Goal: Task Accomplishment & Management: Manage account settings

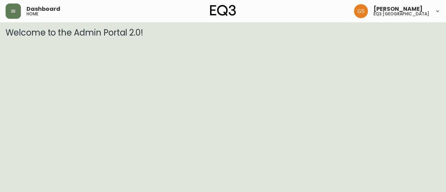
click at [37, 13] on h5 "home" at bounding box center [33, 14] width 12 height 4
click at [15, 13] on icon "button" at bounding box center [13, 11] width 6 height 6
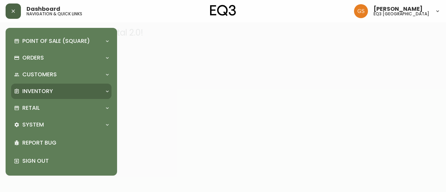
click at [94, 90] on div "Inventory" at bounding box center [58, 92] width 88 height 8
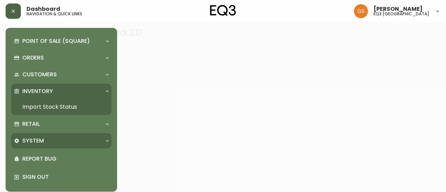
click at [73, 142] on div "System" at bounding box center [58, 141] width 88 height 8
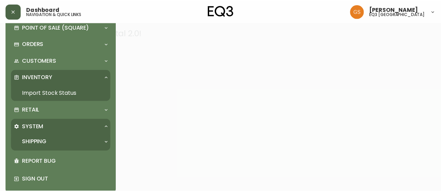
scroll to position [22, 0]
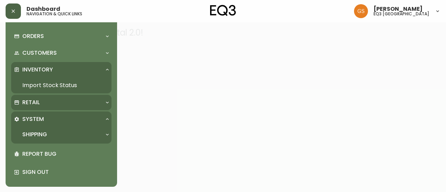
click at [76, 99] on div "Retail" at bounding box center [58, 103] width 88 height 8
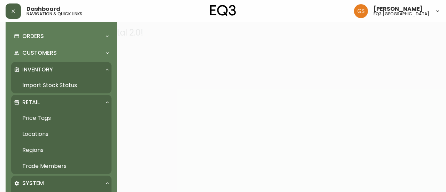
click at [52, 166] on link "Trade Members" at bounding box center [61, 166] width 100 height 16
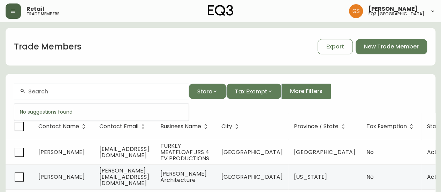
click at [95, 94] on input "text" at bounding box center [105, 91] width 155 height 7
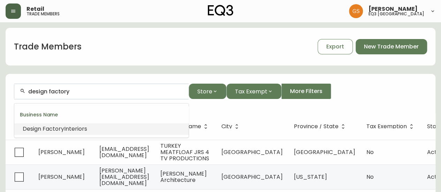
click at [97, 133] on li "Design Factory Interiors" at bounding box center [101, 129] width 174 height 12
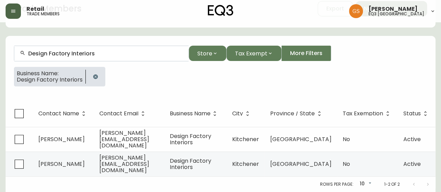
scroll to position [42, 0]
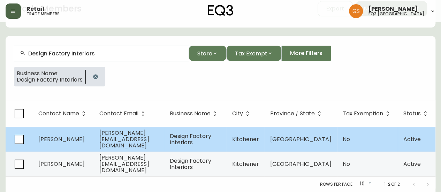
type input "Design Factory Interiors"
click at [133, 136] on span "[PERSON_NAME][EMAIL_ADDRESS][DOMAIN_NAME]" at bounding box center [124, 139] width 50 height 21
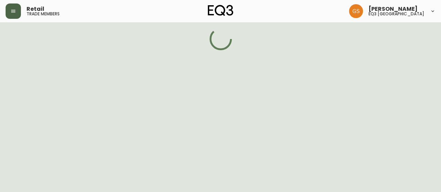
select select "ON"
select select "CA"
select select "CA_EN"
select select "Outreach from a Trade Rep"
select select "Interior Designer"
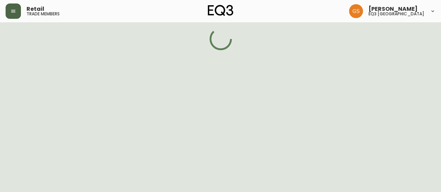
select select "false"
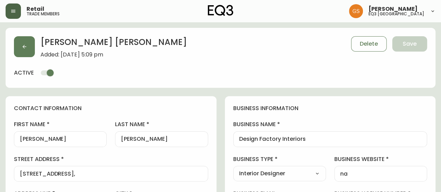
type input "EQ3 [GEOGRAPHIC_DATA] - [PERSON_NAME]"
select select "cjw10z96s008u6gs0ccm7hd19"
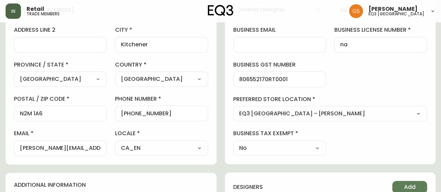
scroll to position [174, 0]
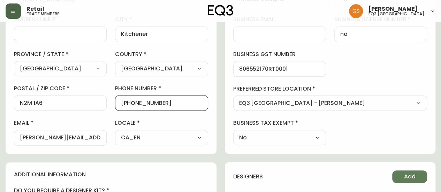
drag, startPoint x: 162, startPoint y: 103, endPoint x: 139, endPoint y: 102, distance: 23.0
click at [127, 101] on input "[PHONE_NUMBER]" at bounding box center [161, 103] width 81 height 7
